Goal: Task Accomplishment & Management: Manage account settings

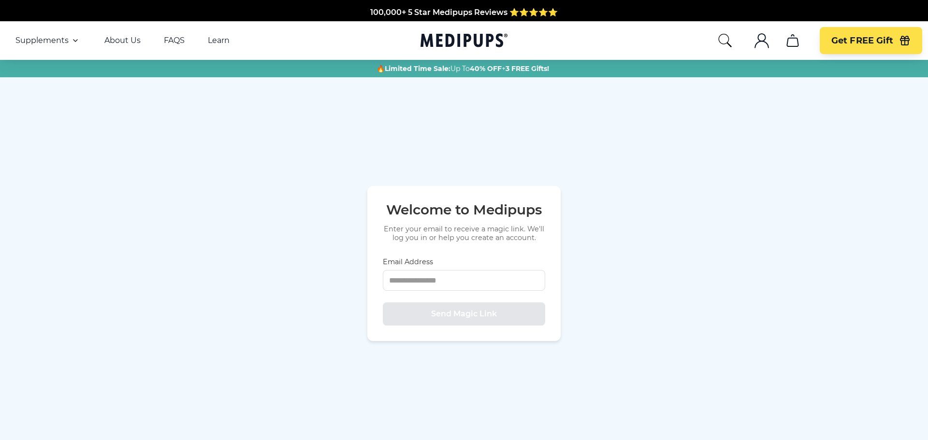
click at [505, 276] on input "Email Address" at bounding box center [464, 280] width 162 height 21
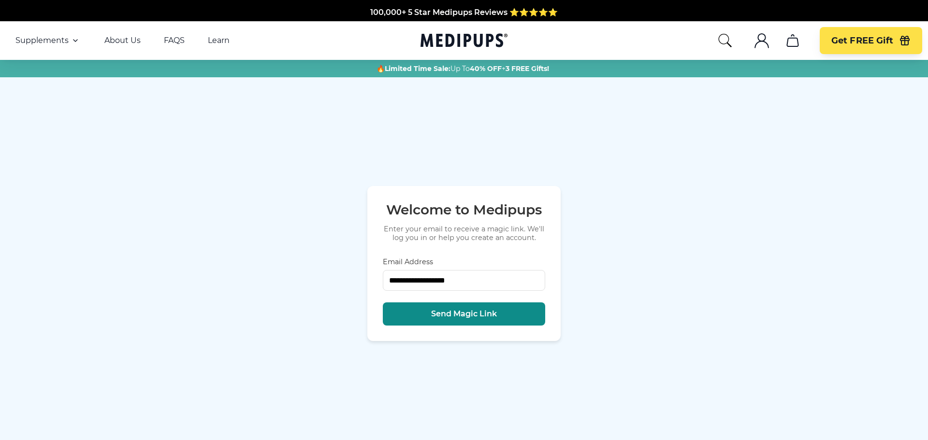
type input "**********"
click at [466, 319] on span "Send Magic Link" at bounding box center [464, 314] width 66 height 10
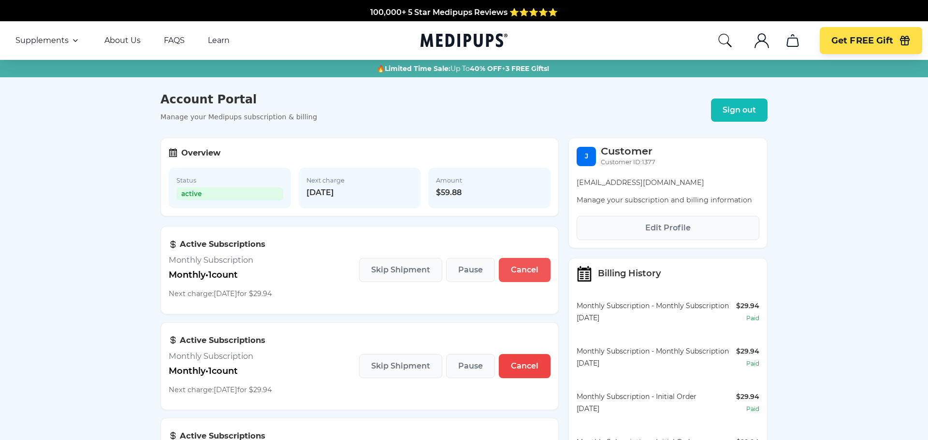
click at [526, 271] on span "Cancel" at bounding box center [525, 270] width 28 height 10
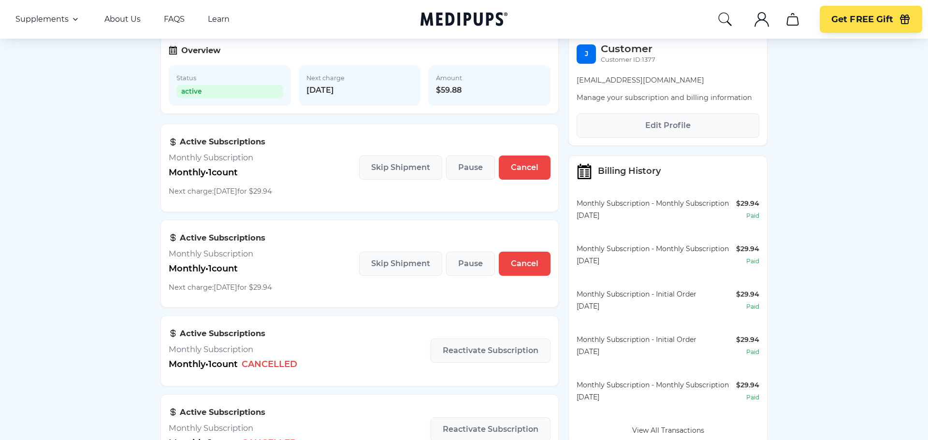
scroll to position [138, 0]
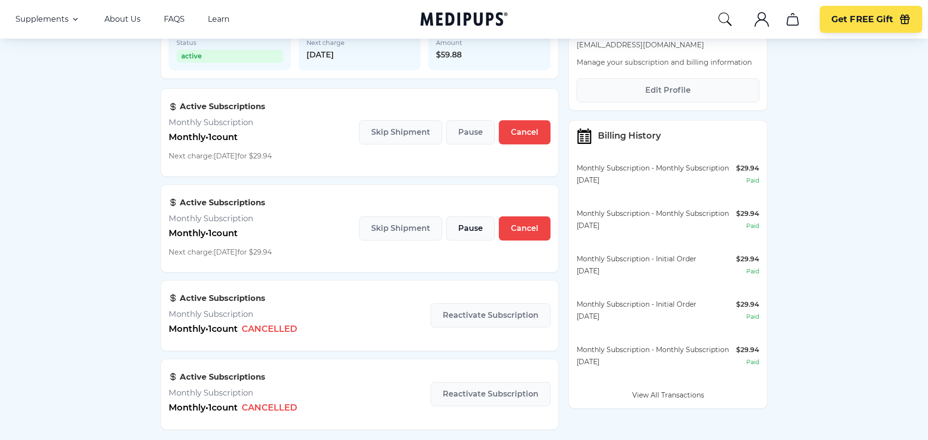
click at [480, 230] on span "Pause" at bounding box center [470, 229] width 25 height 10
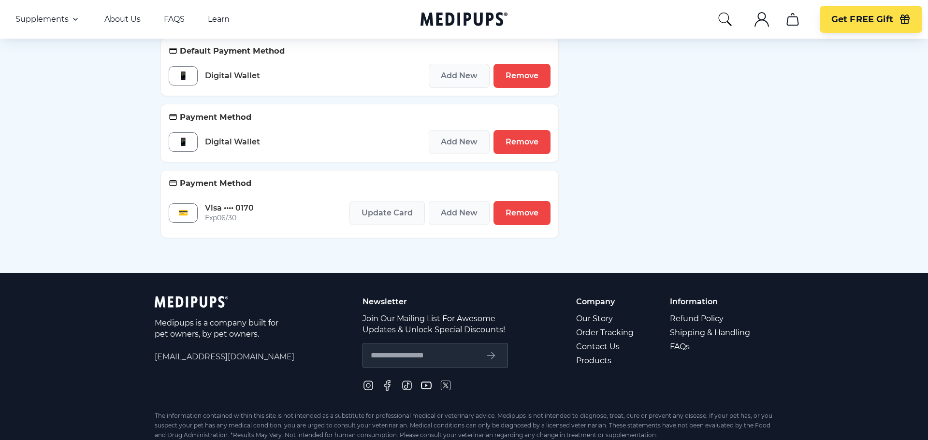
scroll to position [550, 0]
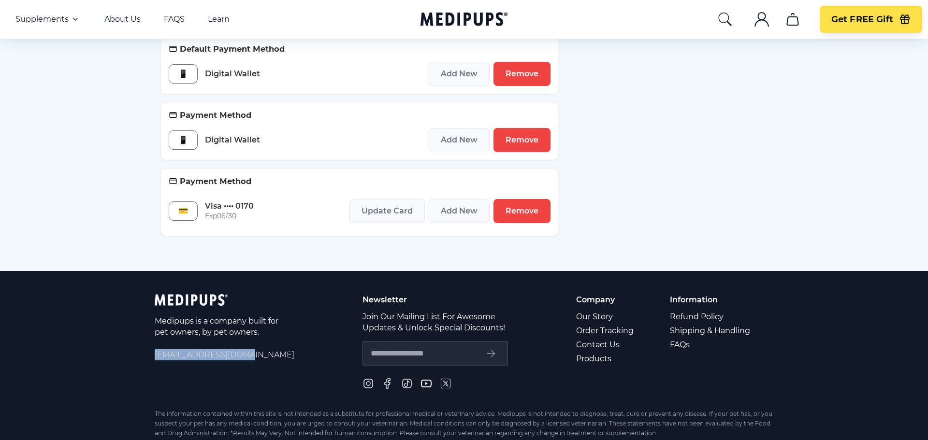
drag, startPoint x: 154, startPoint y: 355, endPoint x: 270, endPoint y: 358, distance: 116.5
click at [270, 358] on footer "Medipups is a company built for pet owners, by pet owners. [EMAIL_ADDRESS][DOMA…" at bounding box center [464, 377] width 928 height 213
copy span "[EMAIL_ADDRESS][DOMAIN_NAME]"
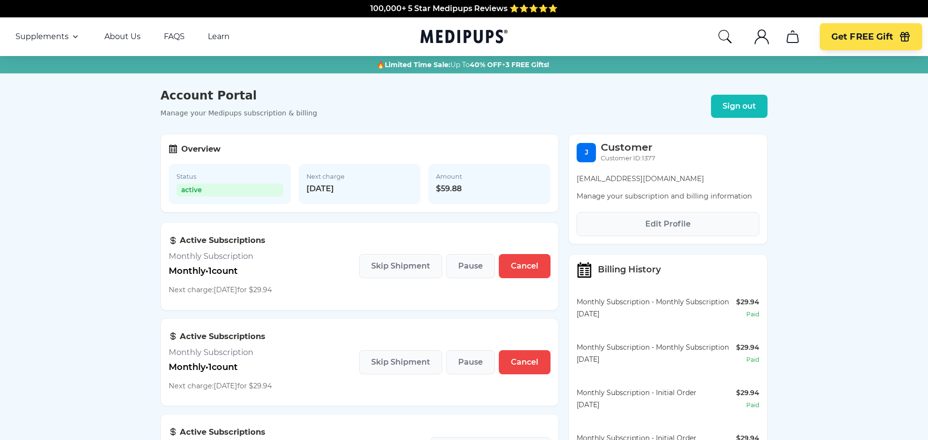
scroll to position [0, 0]
